Goal: Task Accomplishment & Management: Manage account settings

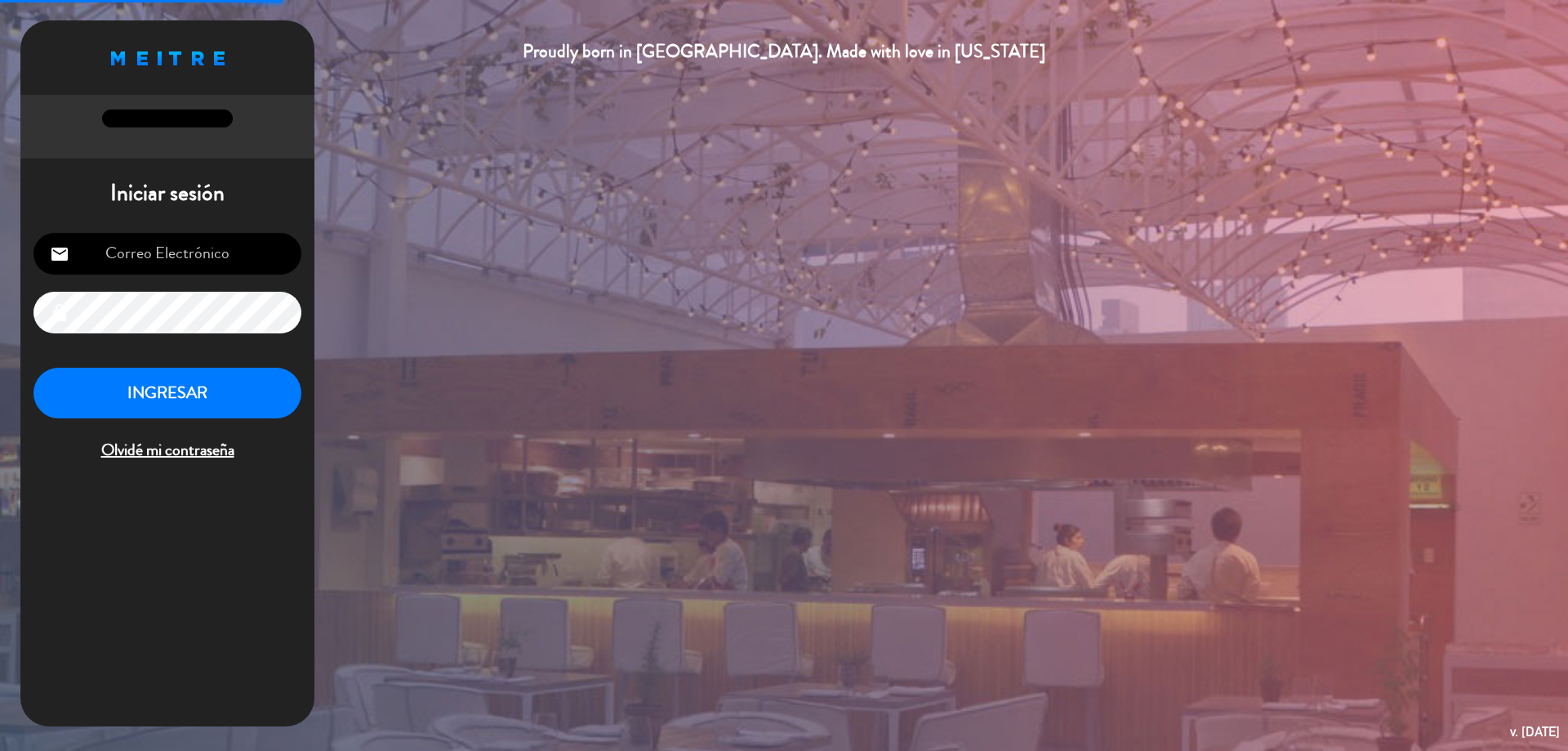
type input "[EMAIL_ADDRESS][DOMAIN_NAME]"
click at [253, 407] on button "INGRESAR" at bounding box center [167, 393] width 268 height 52
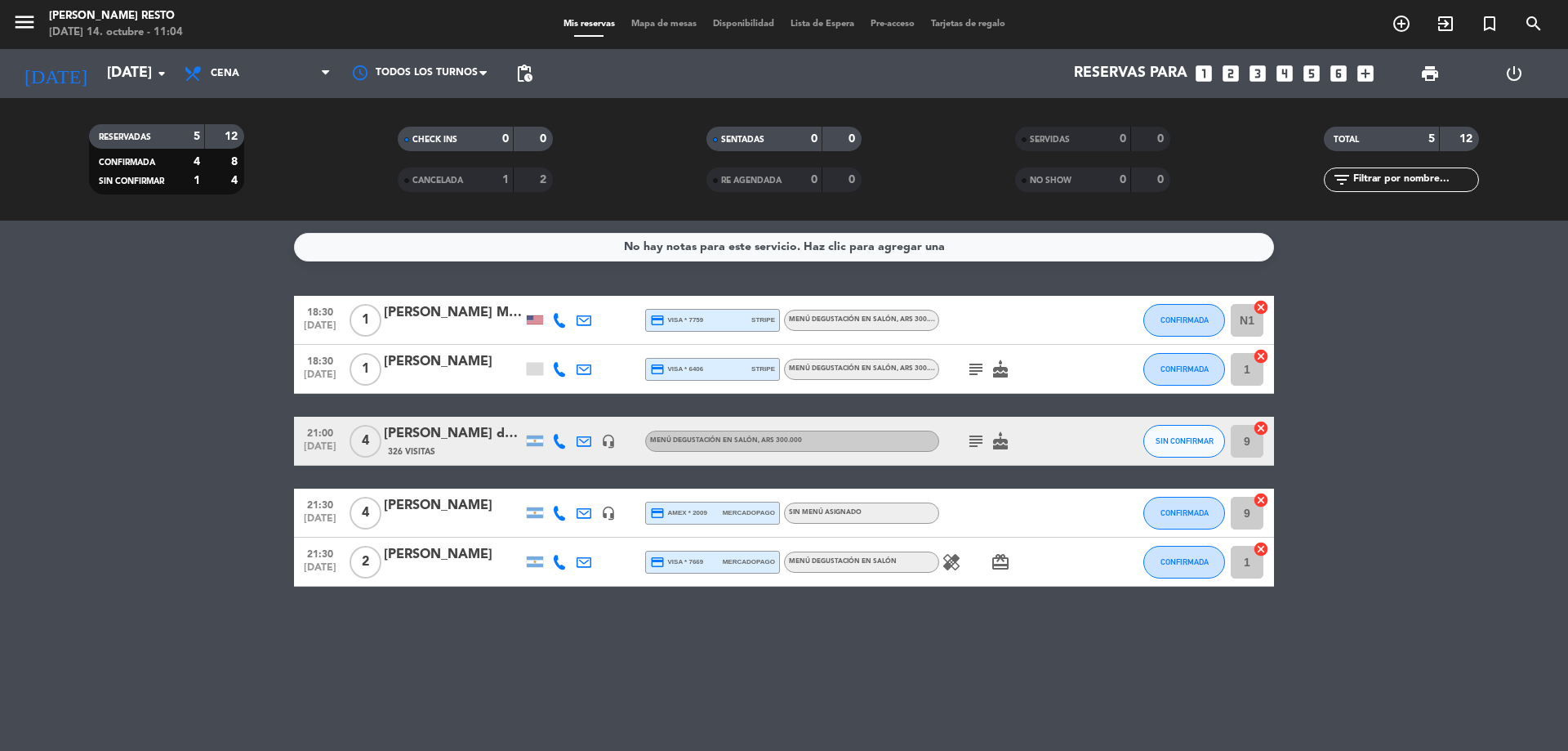
click at [980, 371] on icon "subject" at bounding box center [976, 370] width 20 height 20
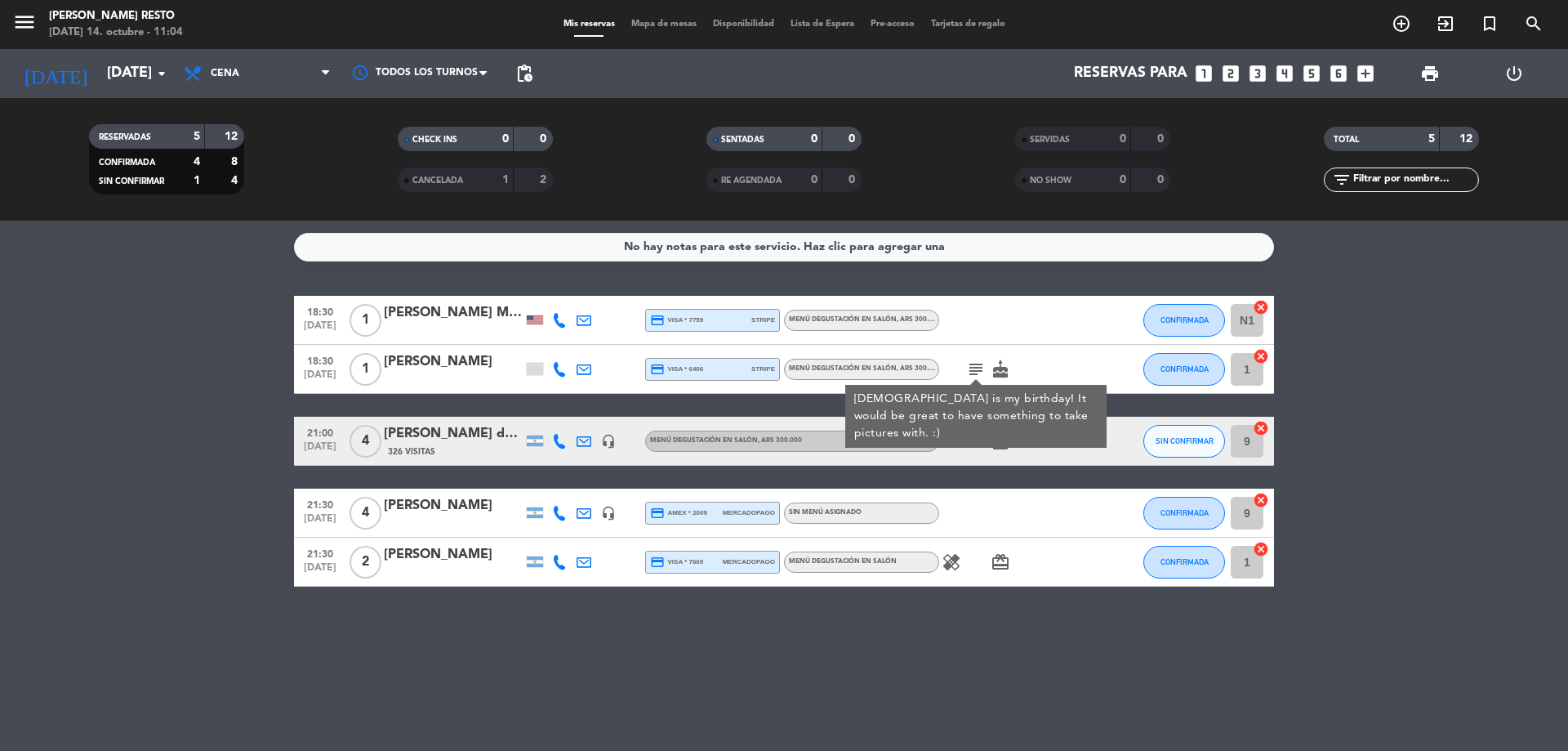
click at [970, 476] on div "18:30 [DATE] 1 [PERSON_NAME] Me doza credit_card visa * 7759 stripe Menú degust…" at bounding box center [784, 440] width 980 height 290
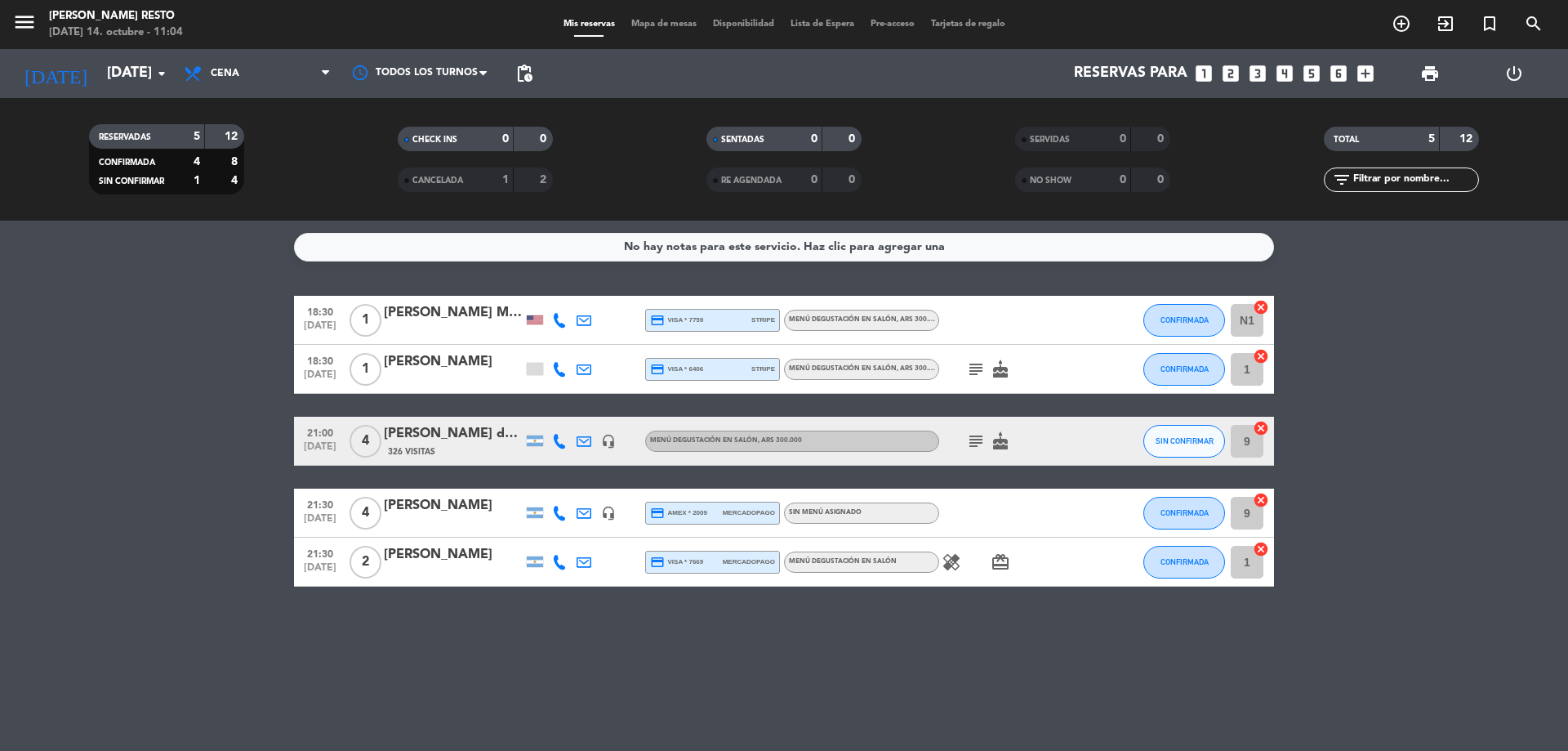
click at [958, 561] on icon "healing" at bounding box center [951, 562] width 20 height 20
drag, startPoint x: 979, startPoint y: 575, endPoint x: 981, endPoint y: 531, distance: 44.0
click at [978, 575] on div "healing maracuya, mango, card_giftcard" at bounding box center [1013, 561] width 147 height 48
click at [982, 445] on icon "subject" at bounding box center [976, 441] width 20 height 20
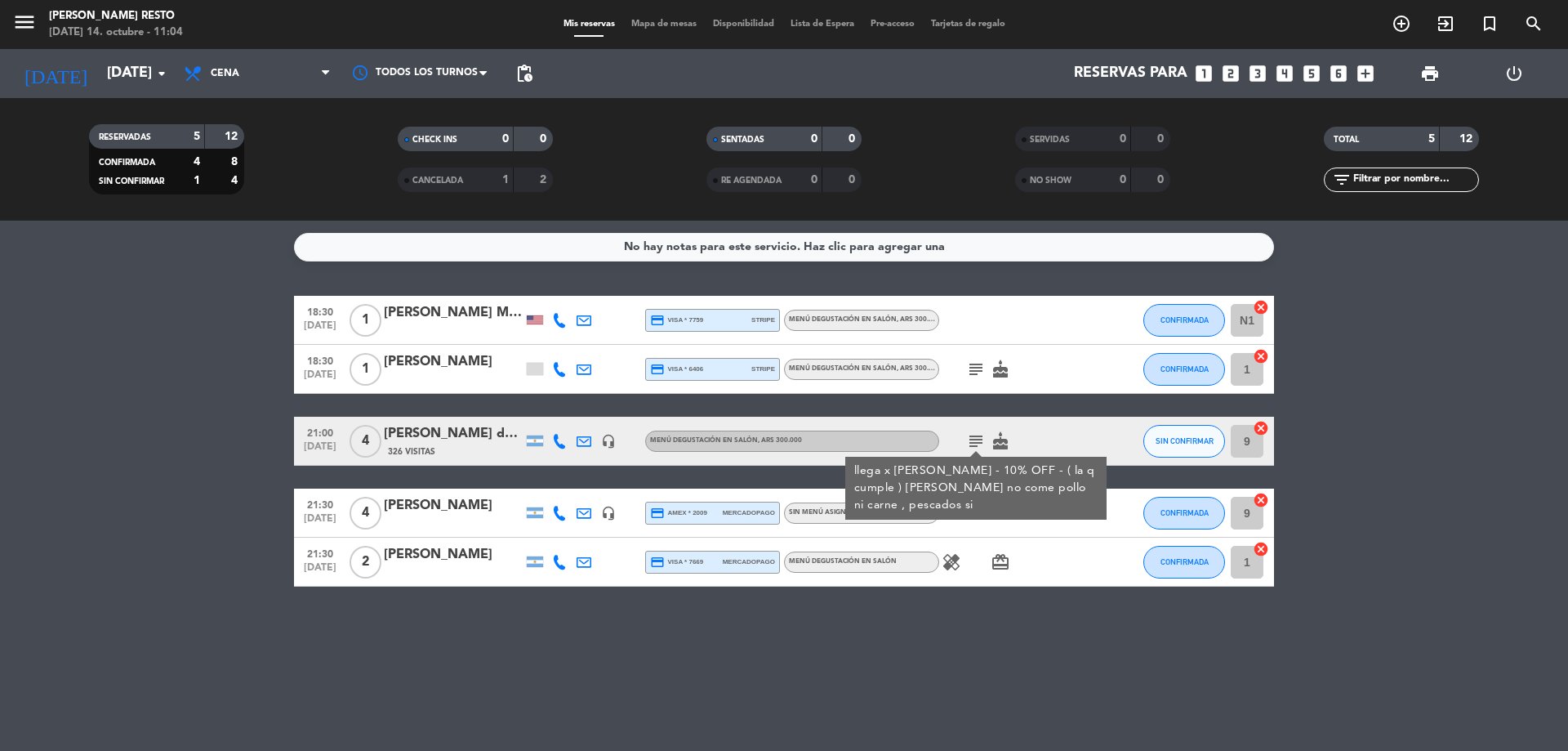
click at [964, 529] on div at bounding box center [1013, 512] width 147 height 48
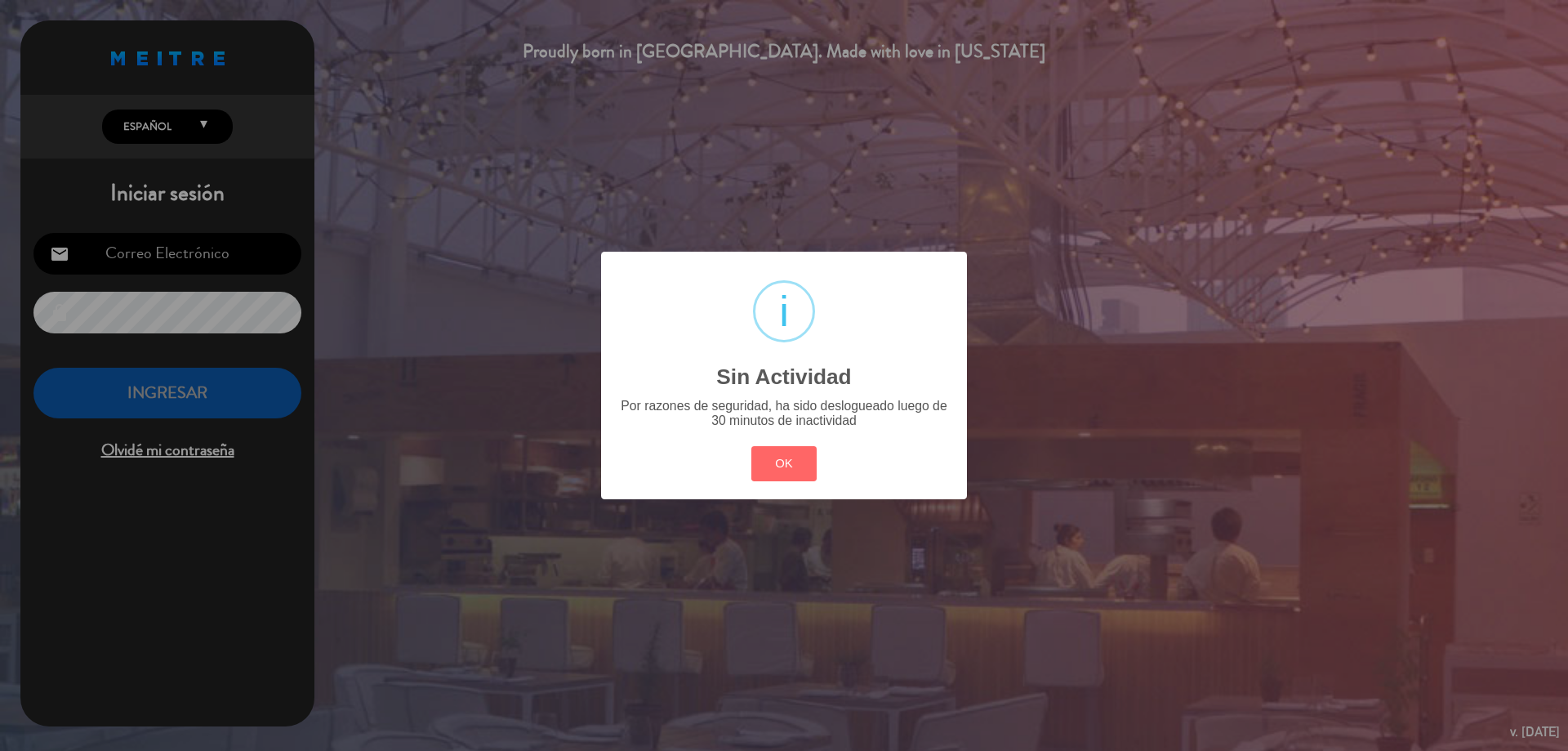
type input "[EMAIL_ADDRESS][DOMAIN_NAME]"
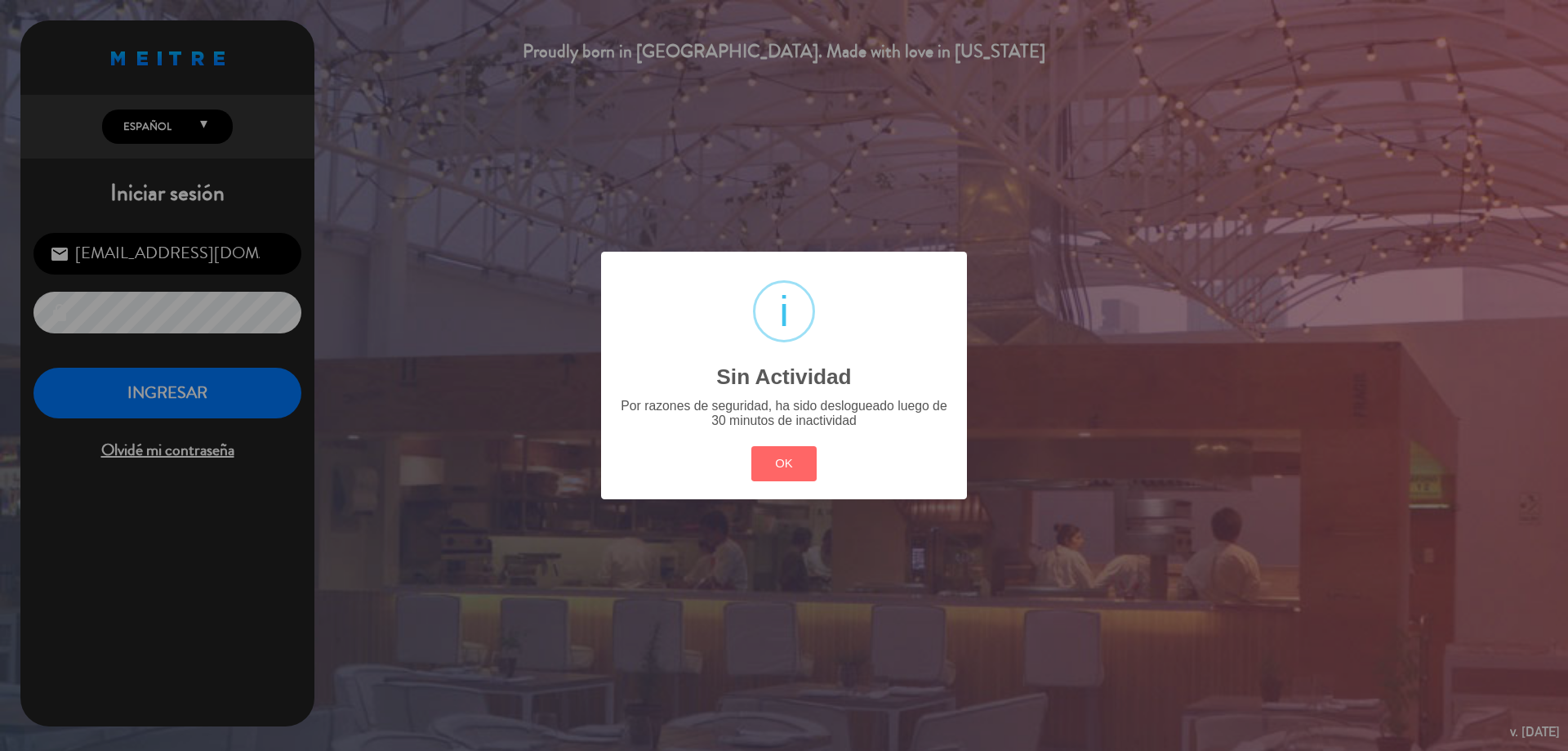
click at [774, 483] on div "OK Cancel" at bounding box center [783, 463] width 73 height 42
drag, startPoint x: 781, startPoint y: 469, endPoint x: 472, endPoint y: 423, distance: 312.4
click at [781, 468] on button "OK" at bounding box center [785, 464] width 66 height 35
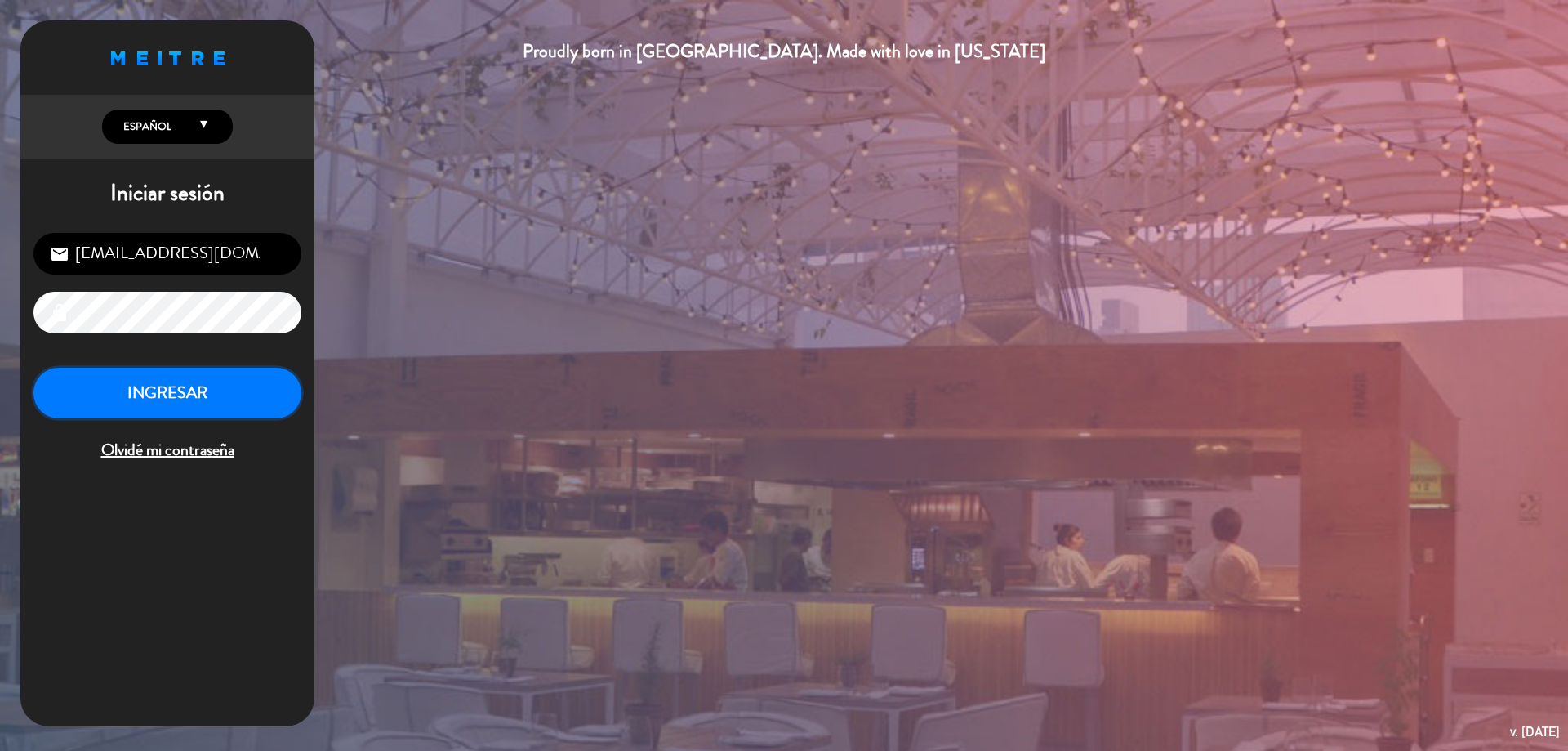
click at [173, 376] on button "INGRESAR" at bounding box center [167, 393] width 268 height 52
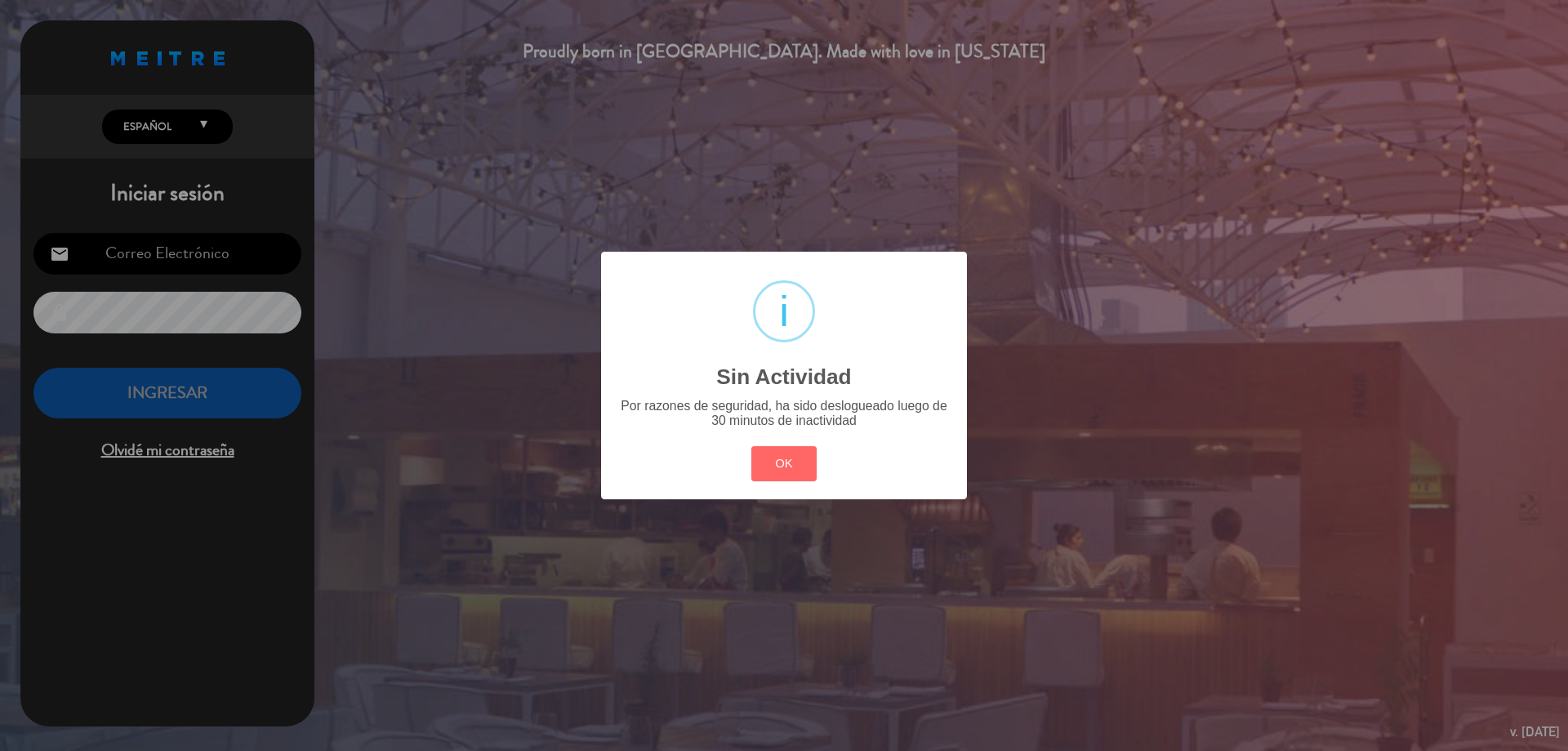
type input "[EMAIL_ADDRESS][DOMAIN_NAME]"
